Goal: Task Accomplishment & Management: Manage account settings

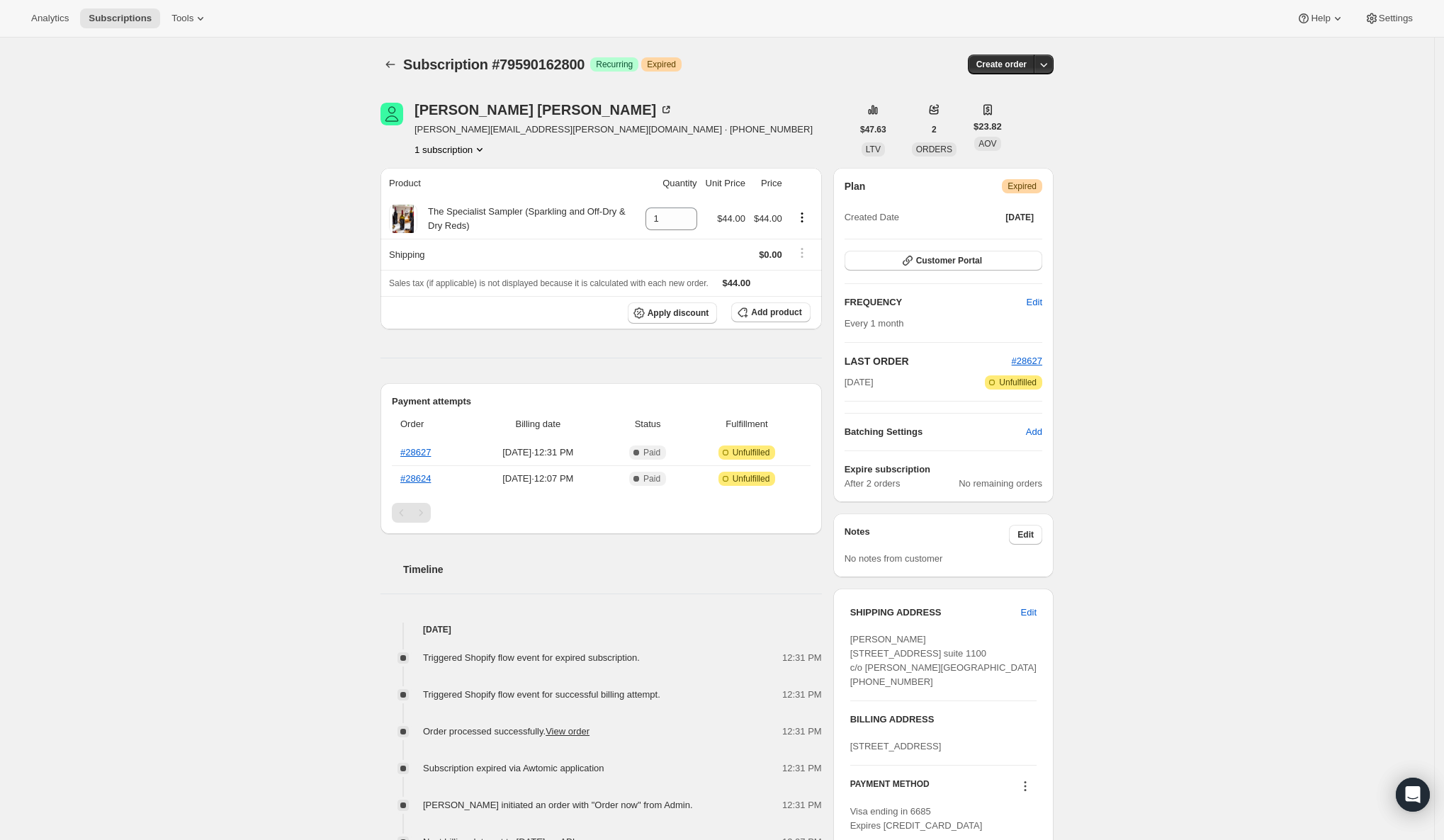
click at [196, 168] on div "Subscription #79590162800. This page is ready Subscription #79590162800 Success…" at bounding box center [717, 644] width 1434 height 1213
click at [421, 456] on link "#28627" at bounding box center [416, 452] width 31 height 11
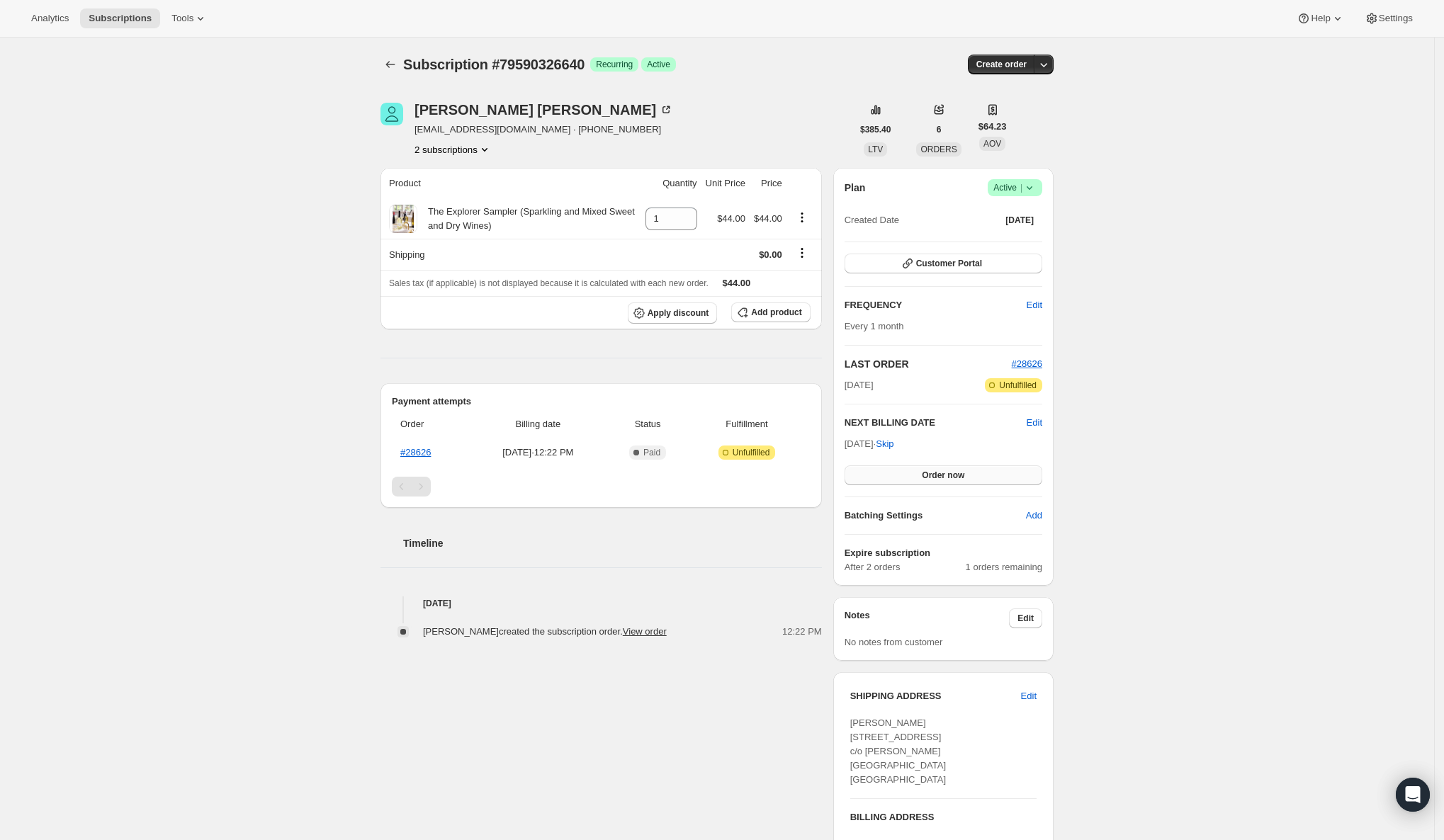
click at [953, 479] on span "Order now" at bounding box center [943, 476] width 42 height 12
click at [944, 477] on span "Click to confirm" at bounding box center [943, 476] width 64 height 12
click at [125, 435] on div "Subscription #79590326640. This page is ready Subscription #79590326640 Success…" at bounding box center [717, 714] width 1434 height 1354
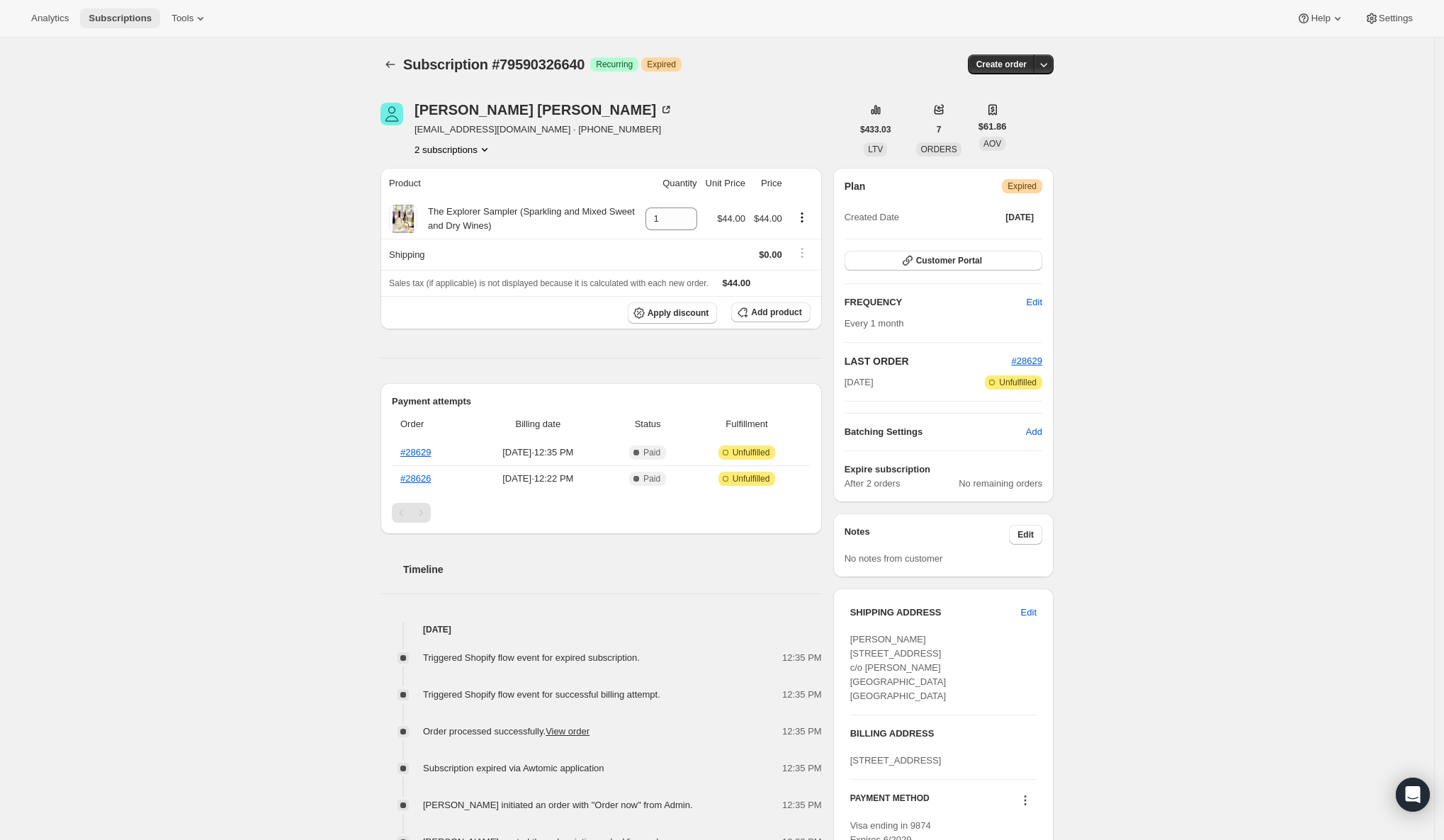
drag, startPoint x: 105, startPoint y: 201, endPoint x: 123, endPoint y: 19, distance: 182.9
click at [105, 201] on div "Subscription #79590326640. This page is ready Subscription #79590326640 Success…" at bounding box center [717, 670] width 1434 height 1264
